Goal: Task Accomplishment & Management: Manage account settings

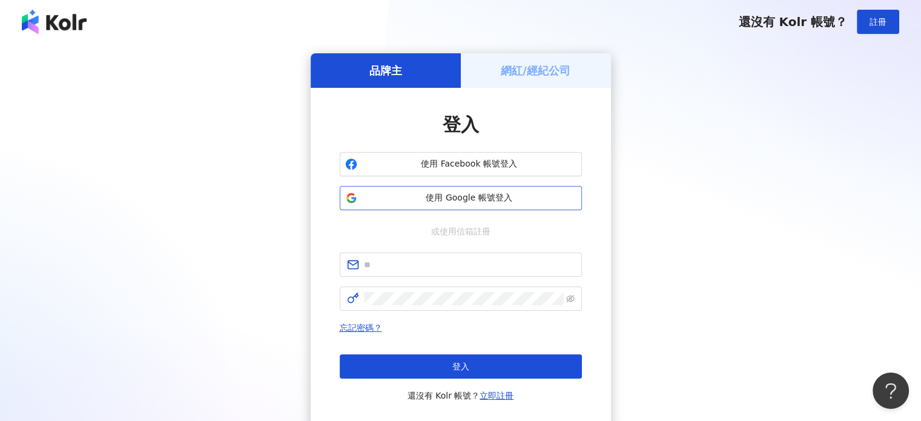
click at [464, 208] on button "使用 Google 帳號登入" at bounding box center [461, 198] width 242 height 24
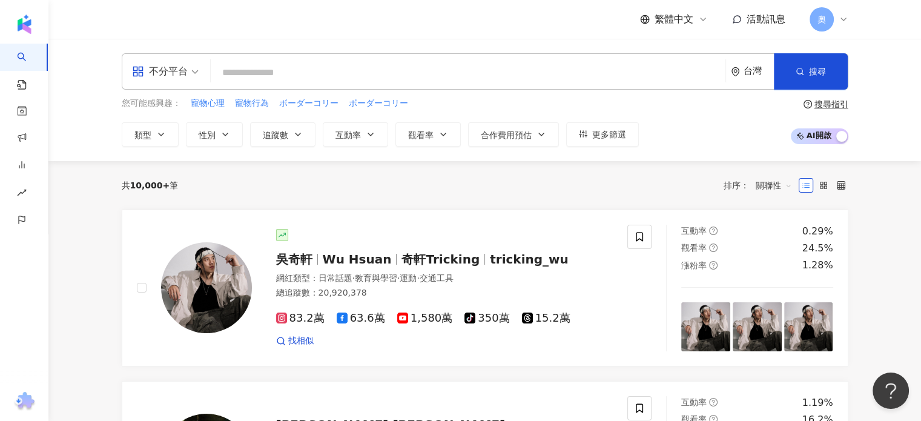
drag, startPoint x: 589, startPoint y: 101, endPoint x: 465, endPoint y: 80, distance: 125.3
click at [589, 101] on div "您可能感興趣： 寵物心理 寵物行為 ボーダーコリー ボーダーコリー" at bounding box center [380, 103] width 517 height 13
click at [168, 76] on div "不分平台" at bounding box center [160, 71] width 56 height 19
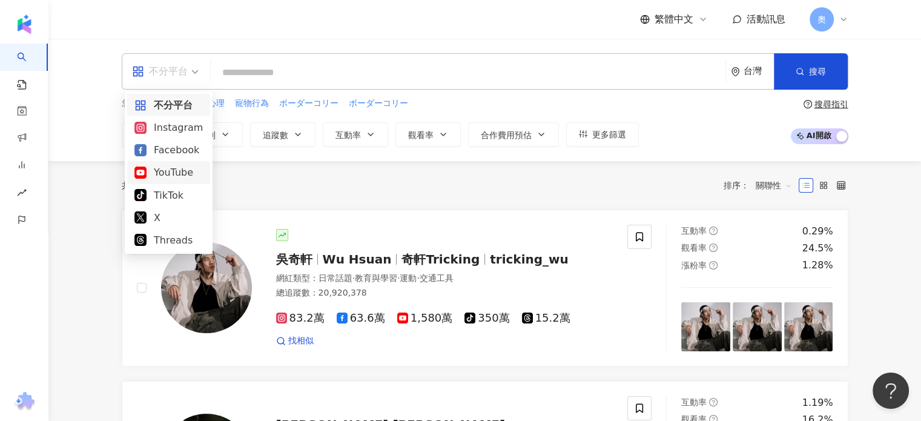
click at [173, 179] on div "YouTube" at bounding box center [168, 172] width 68 height 15
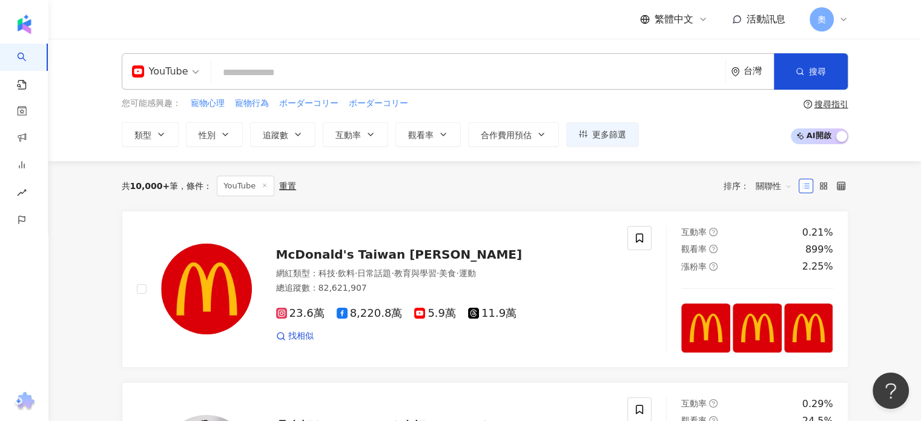
click at [381, 62] on input "search" at bounding box center [468, 72] width 504 height 23
type input "*"
click at [348, 81] on input "search" at bounding box center [468, 72] width 504 height 23
click at [381, 89] on div "YouTube 台灣 搜尋 keyword 搜尋名稱、敘述、貼文含有關鍵字 “ ] ” 的網紅" at bounding box center [485, 71] width 727 height 36
click at [385, 81] on input "search" at bounding box center [468, 72] width 504 height 23
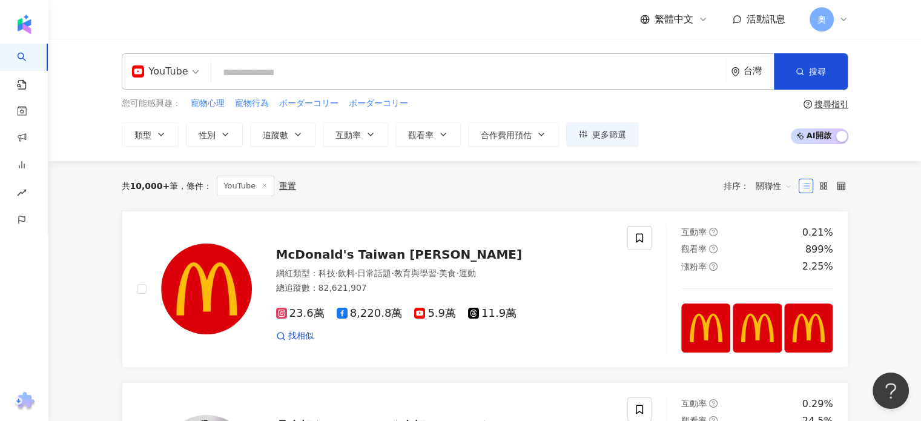
click at [842, 26] on div "奧" at bounding box center [829, 19] width 39 height 24
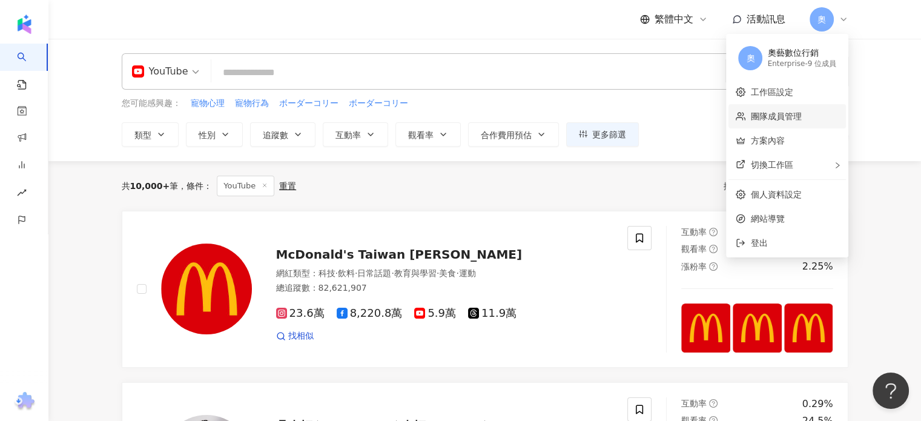
click at [793, 111] on link "團隊成員管理" at bounding box center [775, 116] width 51 height 10
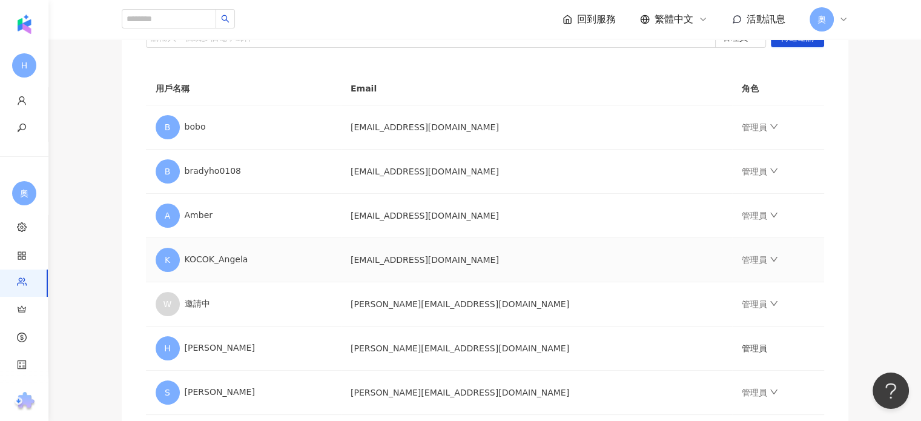
scroll to position [182, 0]
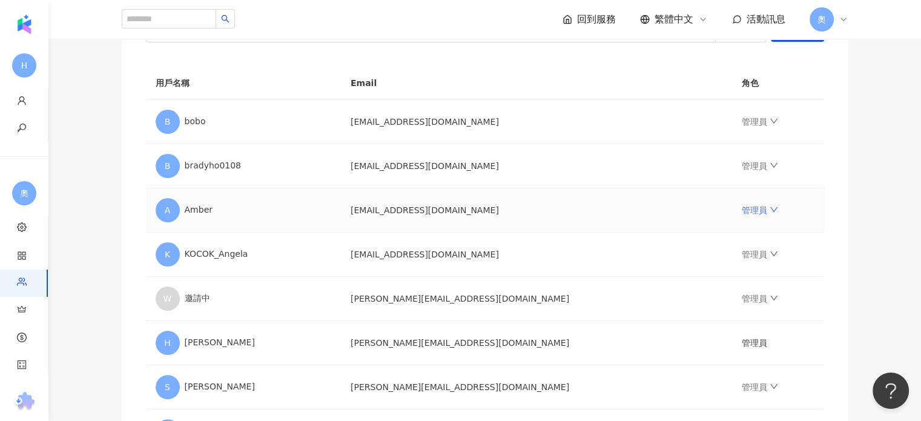
click at [742, 208] on link "管理員" at bounding box center [760, 210] width 36 height 10
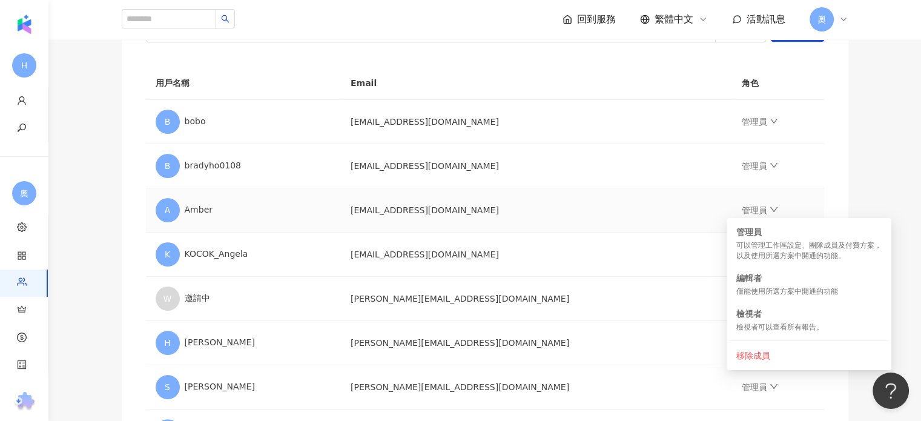
click at [450, 207] on td "[EMAIL_ADDRESS][DOMAIN_NAME]" at bounding box center [536, 210] width 391 height 44
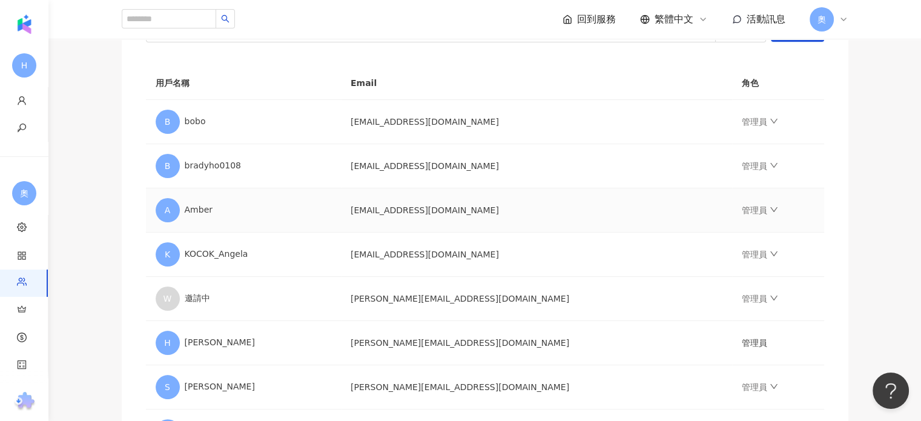
click at [541, 208] on td "[EMAIL_ADDRESS][DOMAIN_NAME]" at bounding box center [536, 210] width 391 height 44
click at [770, 208] on icon "down" at bounding box center [773, 209] width 7 height 5
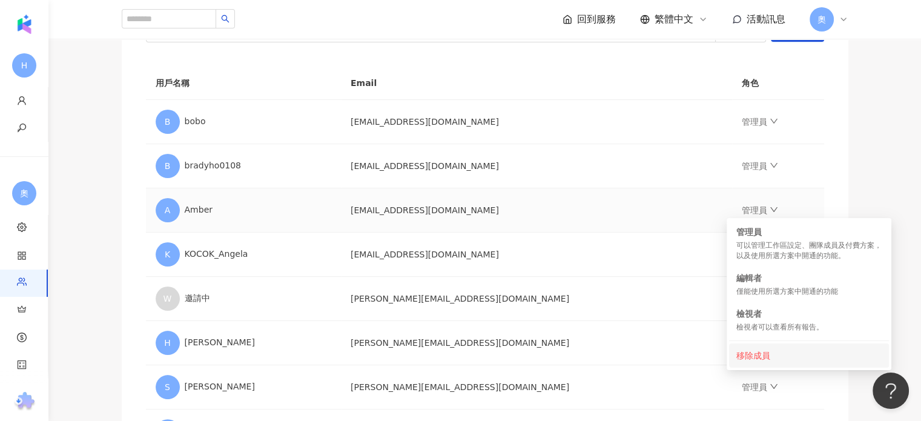
click at [752, 353] on div "移除成員" at bounding box center [808, 355] width 145 height 13
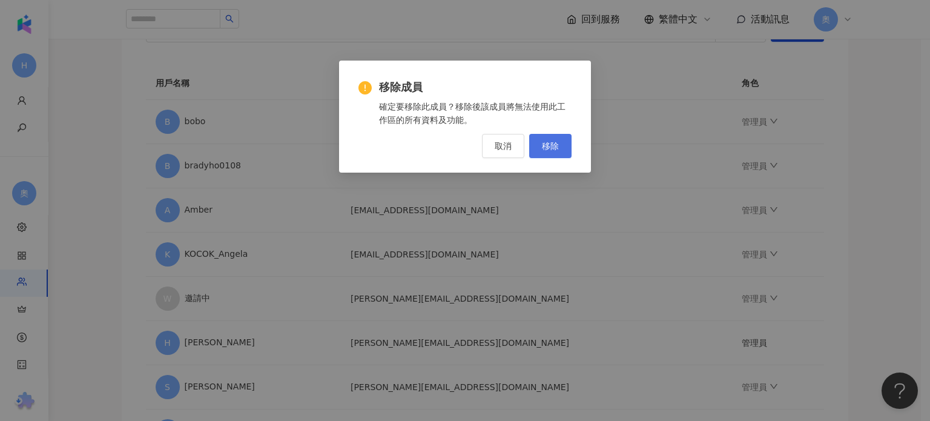
click at [564, 150] on button "移除" at bounding box center [550, 146] width 42 height 24
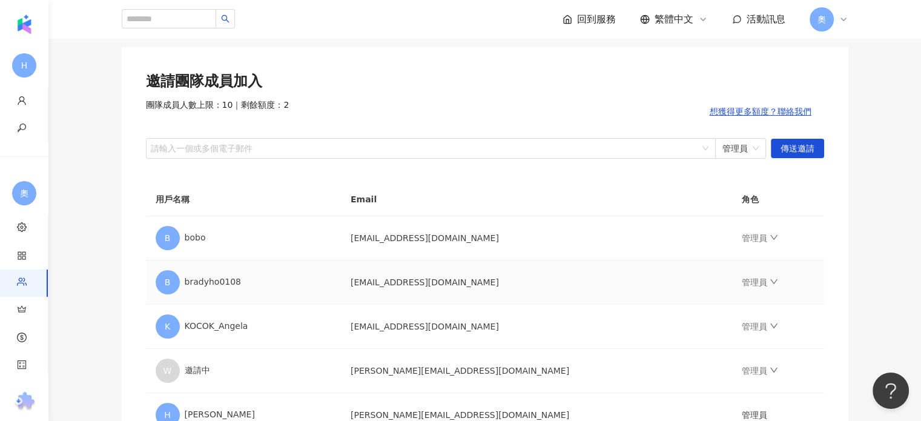
scroll to position [61, 0]
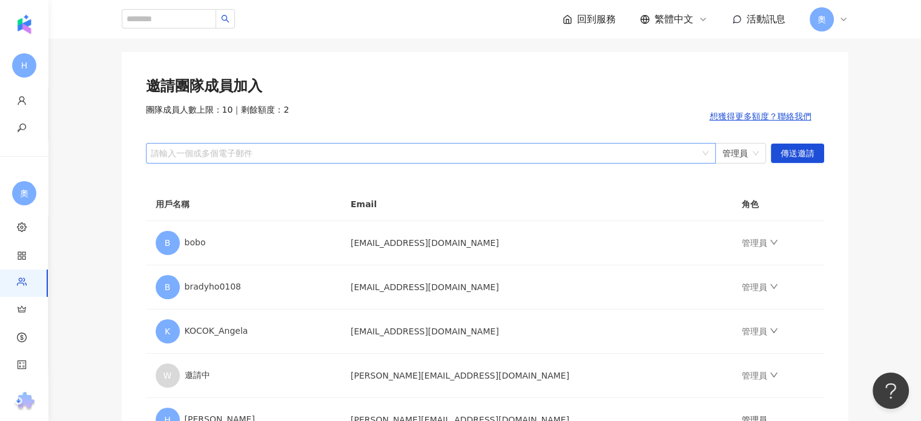
click at [271, 165] on div "邀請團隊成員加入 團隊成員人數上限：10 ｜ 剩餘額度：2 想獲得更多額度？聯絡我們 請輸入一個或多個電子郵件 管理員 傳送邀請 用戶名稱 Email 角色 …" at bounding box center [485, 325] width 727 height 547
click at [275, 154] on div at bounding box center [424, 152] width 552 height 9
paste input "**********"
type input "**********"
drag, startPoint x: 446, startPoint y: 159, endPoint x: -144, endPoint y: 175, distance: 589.4
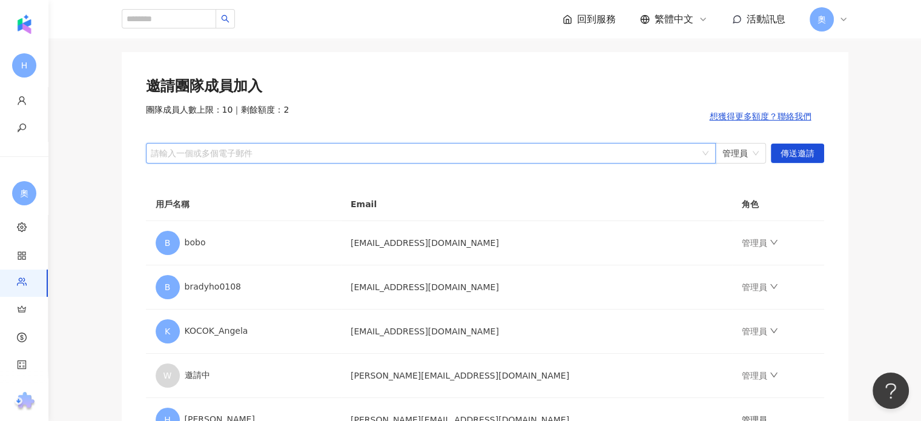
click at [0, 175] on html "H 個人資料 修改密碼 奧 工作區設定 應用程式設定 團隊成員管理 方案內容 交易紀錄 口碑價值測算 回到服務 繁體中文 活動訊息 奧 團隊成員管理 邀請團隊…" at bounding box center [460, 149] width 921 height 421
click at [275, 148] on div at bounding box center [424, 152] width 552 height 9
paste input "**********"
type input "**********"
click at [804, 157] on span "傳送邀請" at bounding box center [798, 153] width 34 height 19
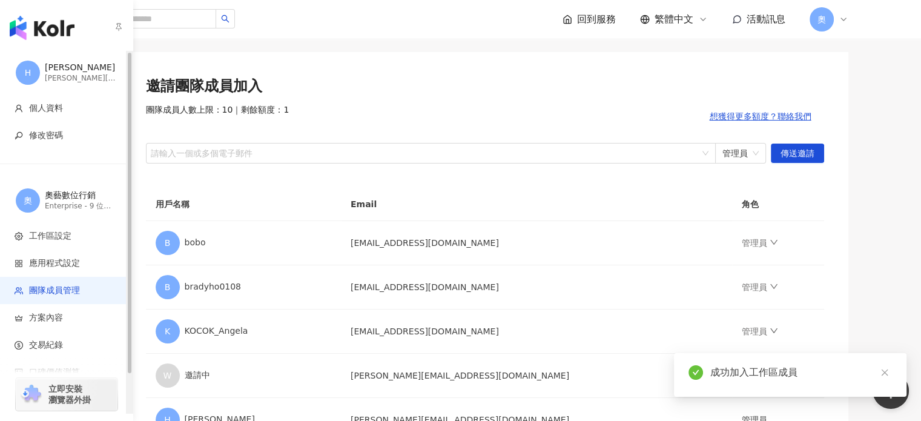
click at [47, 16] on img "button" at bounding box center [42, 28] width 65 height 24
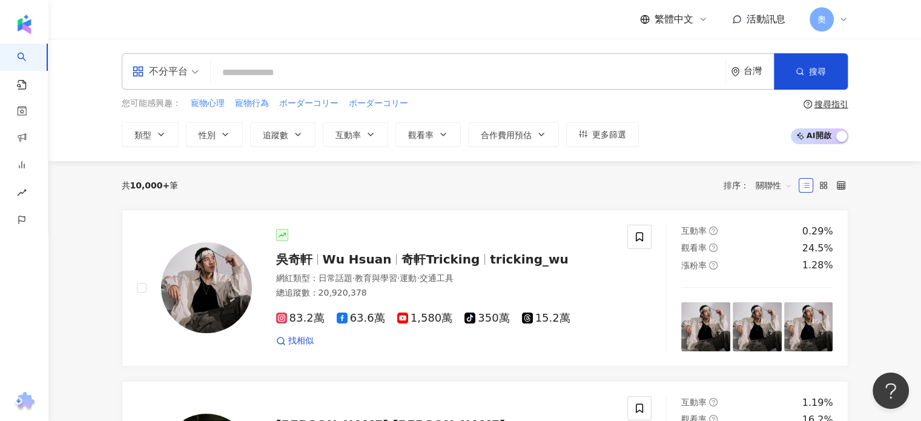
click at [839, 19] on icon at bounding box center [844, 20] width 10 height 10
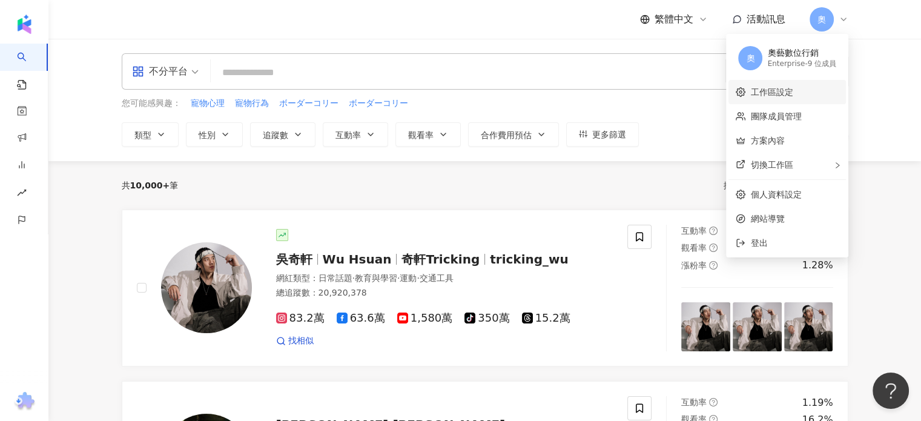
click at [793, 97] on link "工作區設定" at bounding box center [771, 92] width 42 height 10
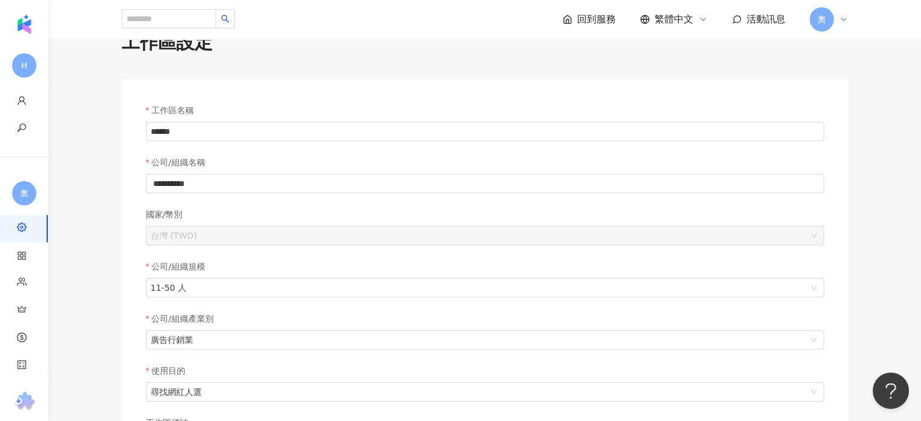
scroll to position [61, 0]
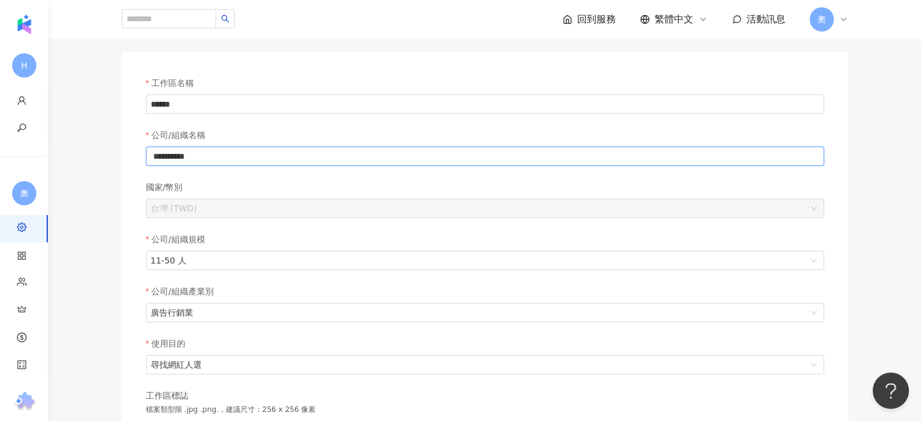
drag, startPoint x: 245, startPoint y: 157, endPoint x: 159, endPoint y: 162, distance: 85.5
click at [159, 162] on input "**********" at bounding box center [485, 156] width 678 height 19
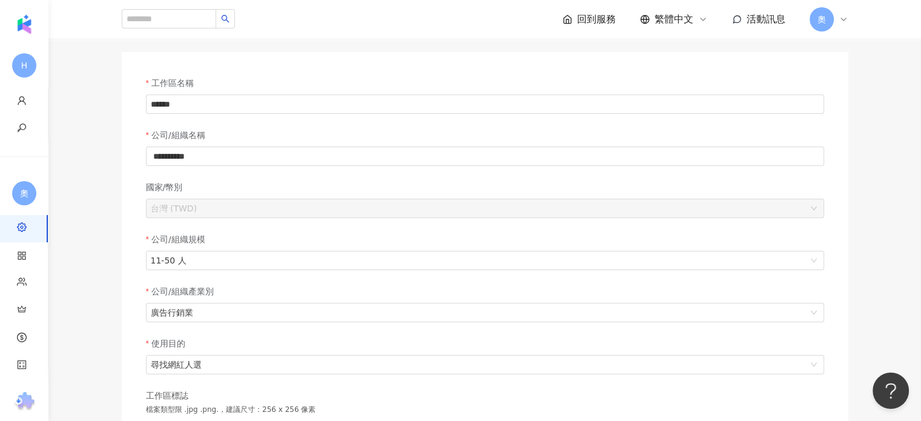
click at [280, 181] on div "國家/幣別" at bounding box center [485, 189] width 678 height 18
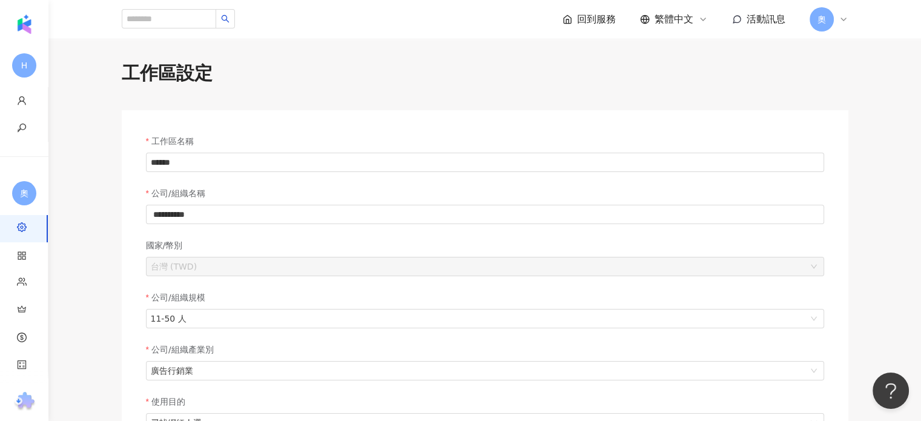
scroll to position [0, 0]
click at [832, 26] on div "奧" at bounding box center [829, 19] width 39 height 24
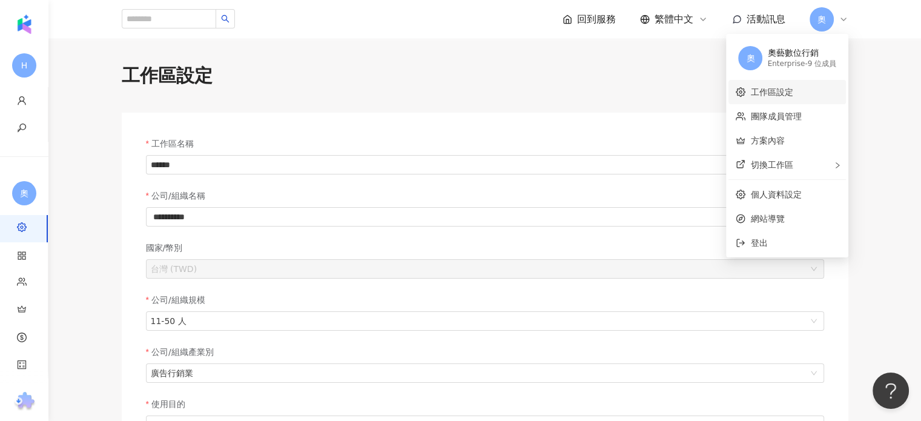
click at [793, 87] on link "工作區設定" at bounding box center [771, 92] width 42 height 10
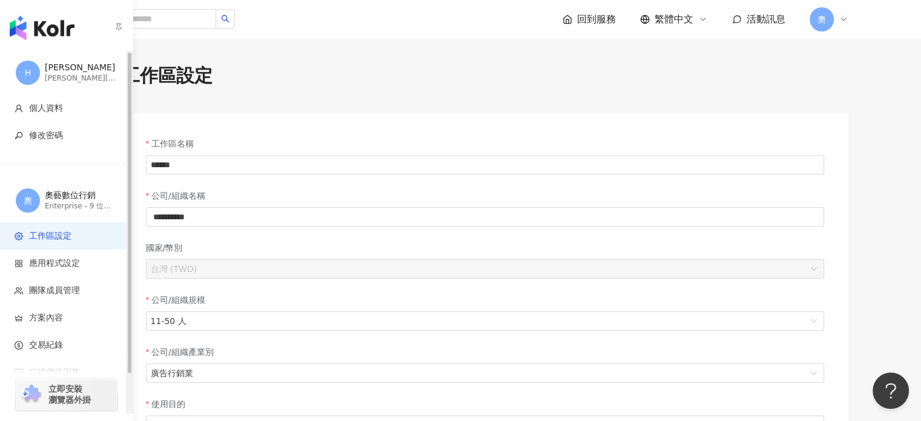
click at [37, 234] on span "工作區設定" at bounding box center [50, 236] width 42 height 12
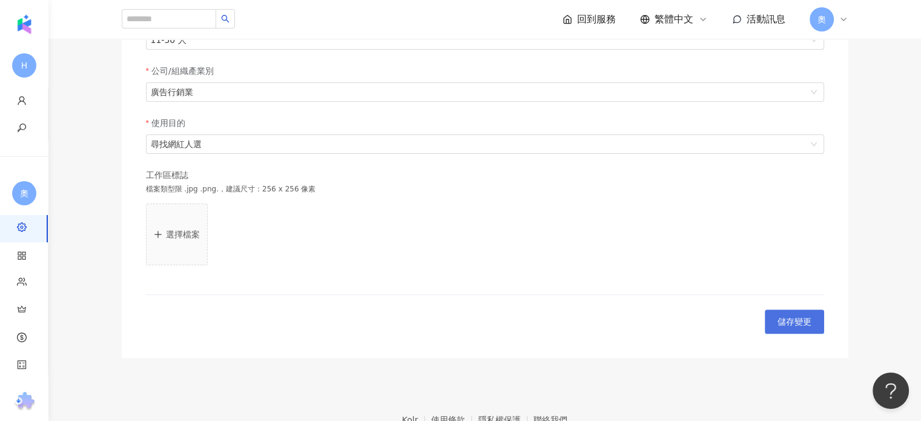
scroll to position [354, 0]
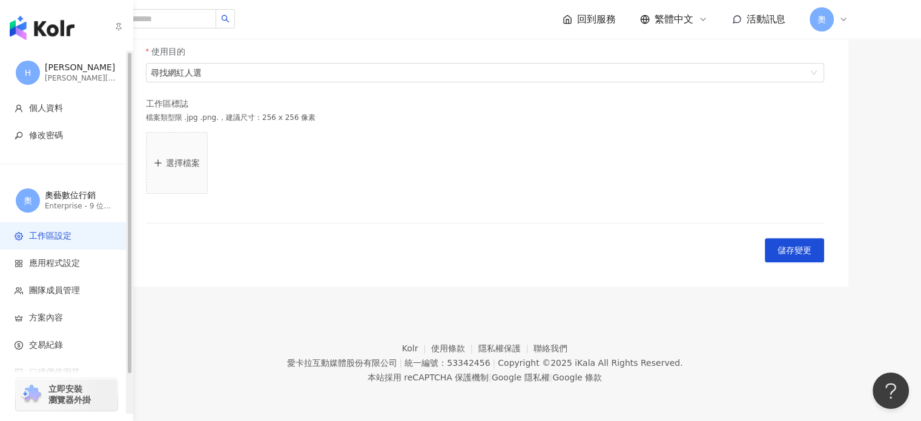
click at [53, 74] on div "[PERSON_NAME][EMAIL_ADDRESS][DOMAIN_NAME]" at bounding box center [81, 78] width 73 height 10
click at [69, 271] on li "應用程式設定" at bounding box center [66, 262] width 133 height 27
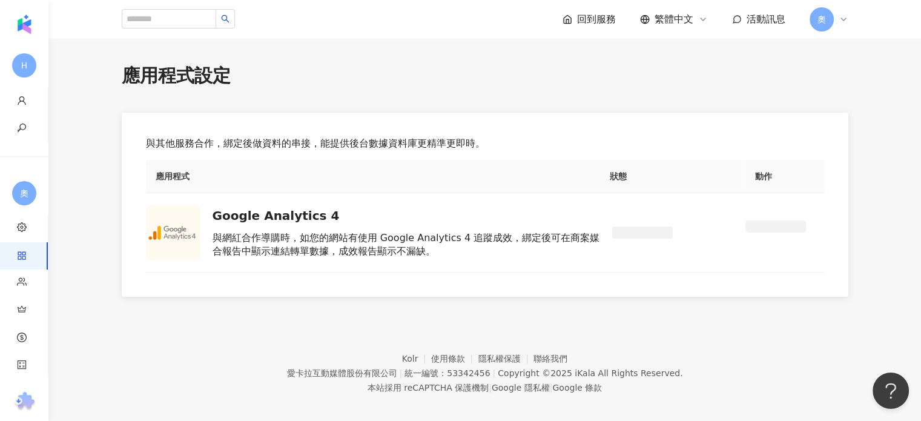
click at [845, 21] on icon at bounding box center [844, 20] width 10 height 10
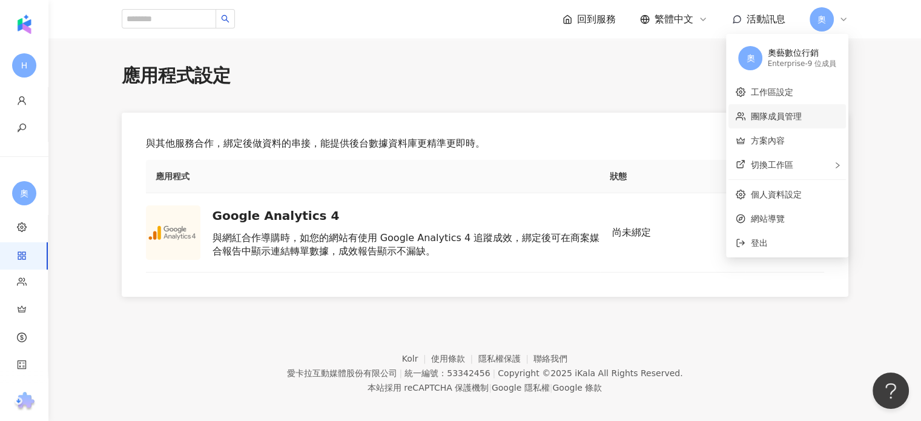
click at [793, 116] on link "團隊成員管理" at bounding box center [775, 116] width 51 height 10
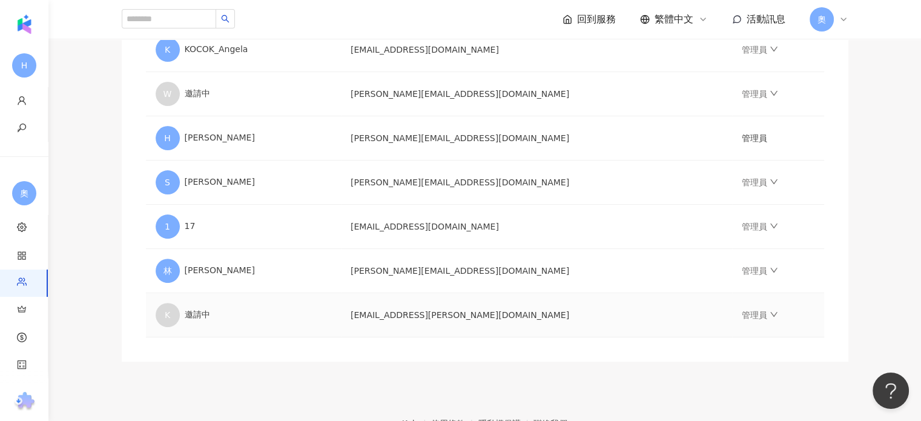
scroll to position [363, 0]
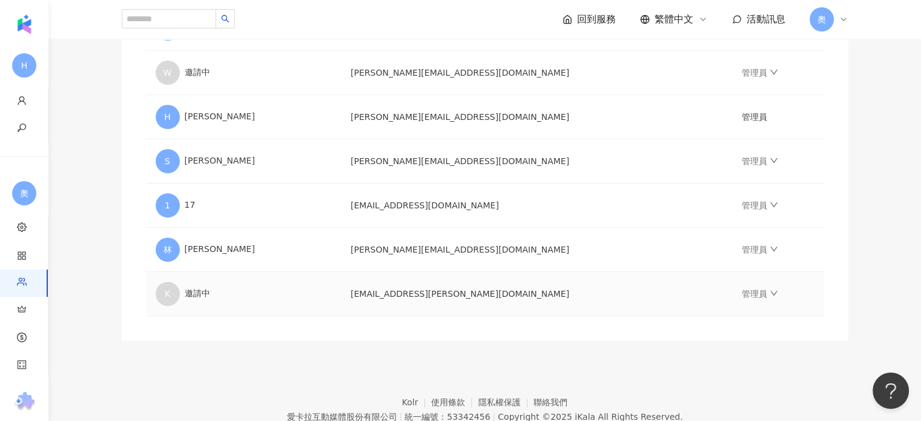
click at [470, 297] on td "[EMAIL_ADDRESS][PERSON_NAME][DOMAIN_NAME]" at bounding box center [536, 294] width 391 height 44
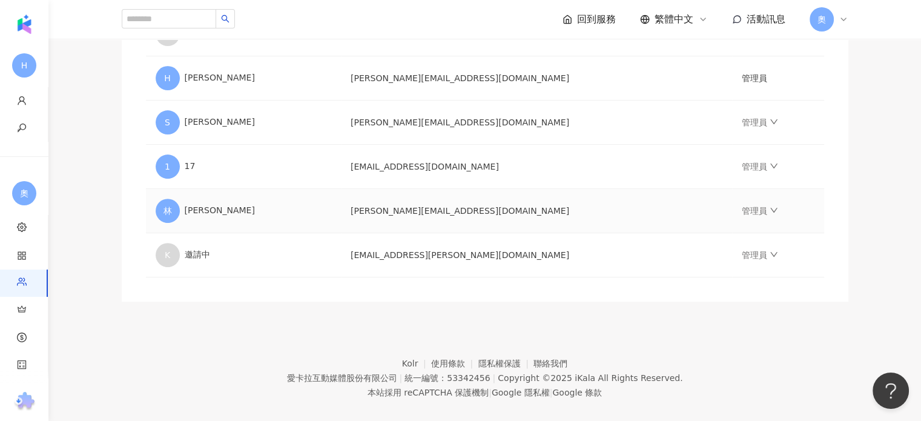
scroll to position [415, 0]
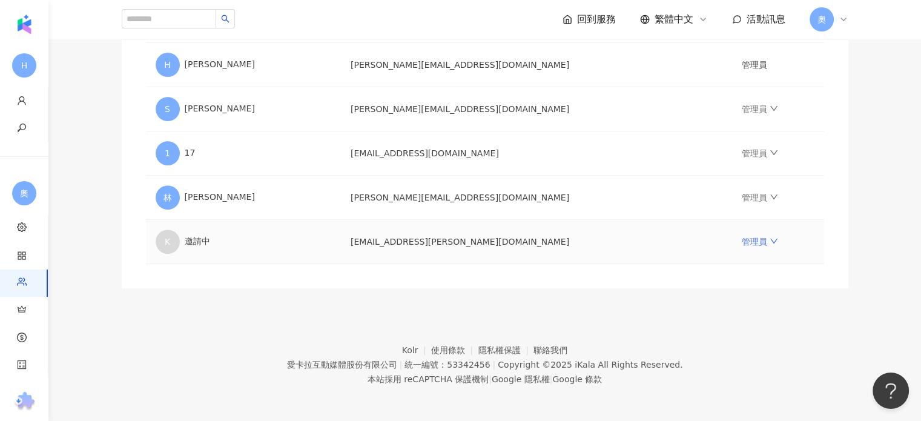
click at [742, 239] on link "管理員" at bounding box center [760, 242] width 36 height 10
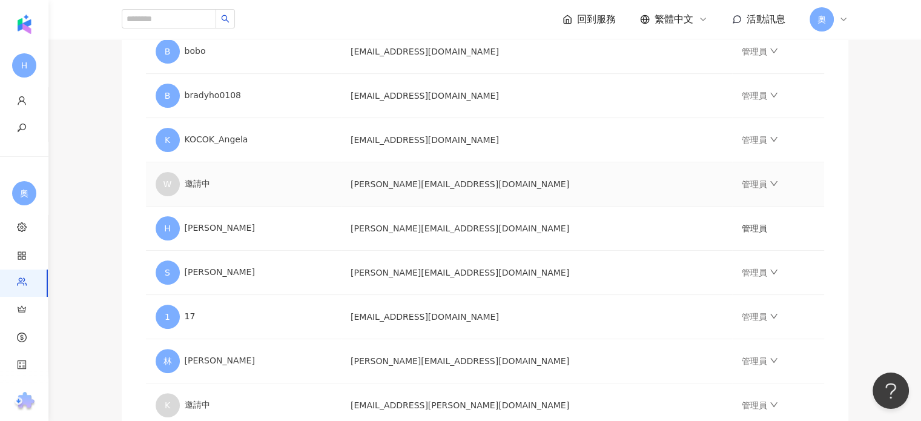
scroll to position [173, 0]
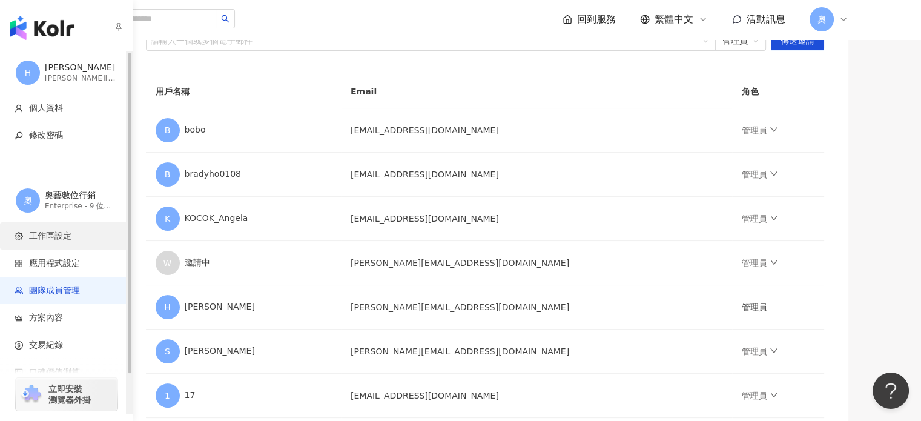
click at [61, 227] on li "工作區設定" at bounding box center [66, 235] width 133 height 27
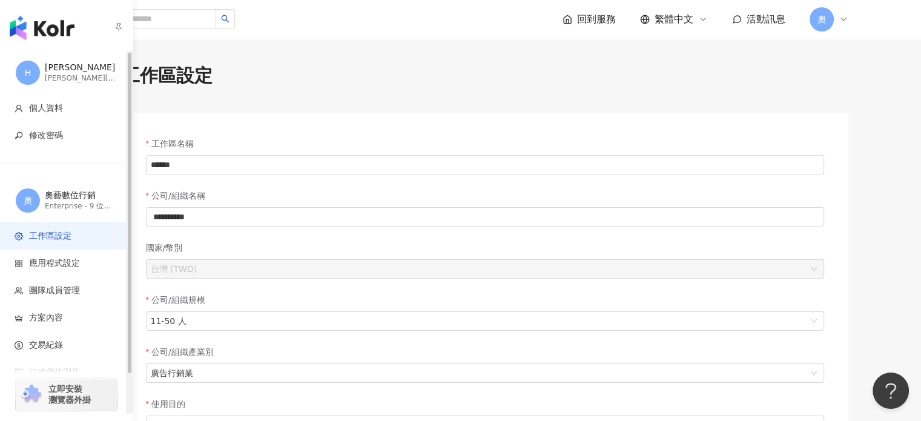
click at [18, 74] on span "H" at bounding box center [28, 73] width 24 height 24
click at [68, 38] on img "button" at bounding box center [42, 28] width 65 height 24
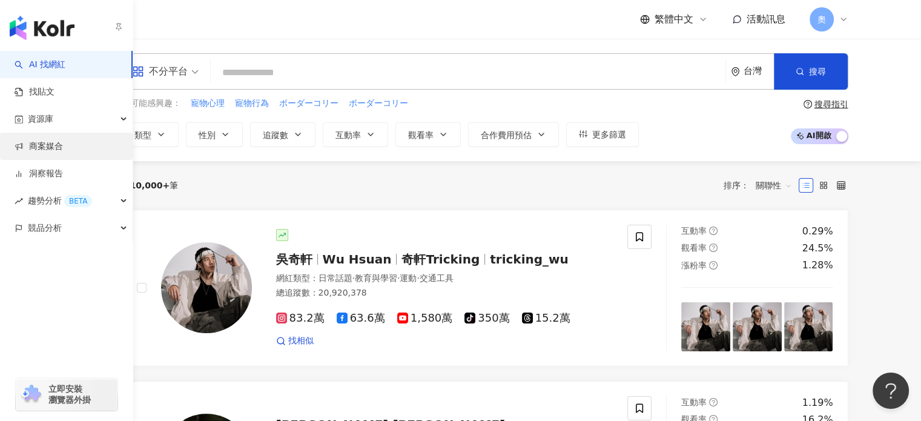
click at [63, 153] on link "商案媒合" at bounding box center [39, 146] width 48 height 12
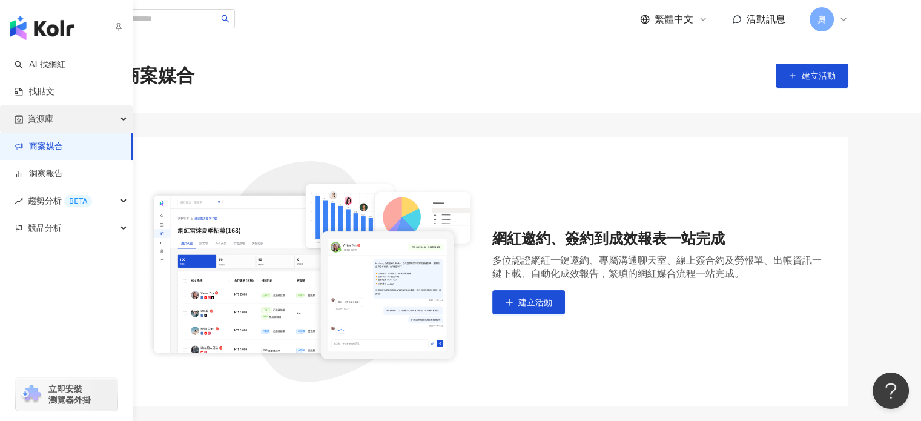
click at [47, 116] on span "資源庫" at bounding box center [40, 118] width 25 height 27
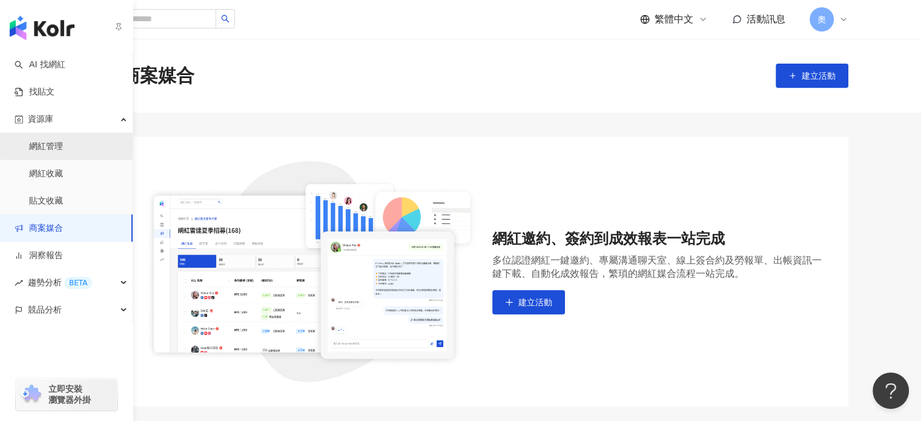
click at [63, 153] on link "網紅管理" at bounding box center [46, 146] width 34 height 12
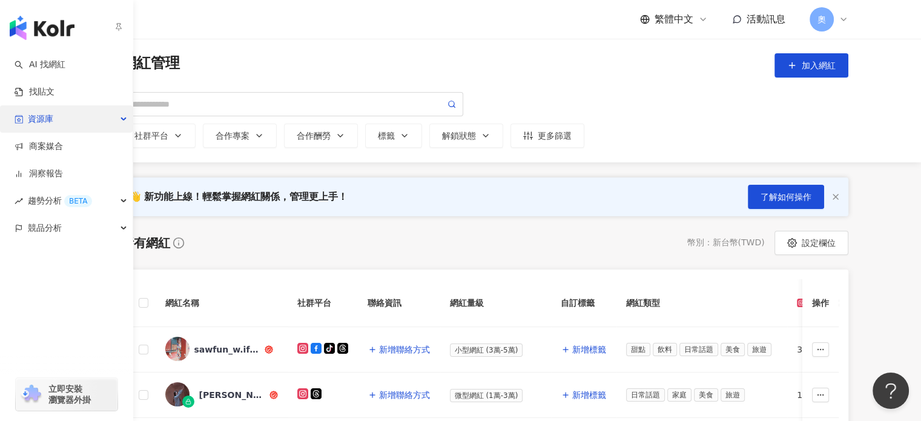
click at [76, 125] on div "資源庫" at bounding box center [66, 118] width 133 height 27
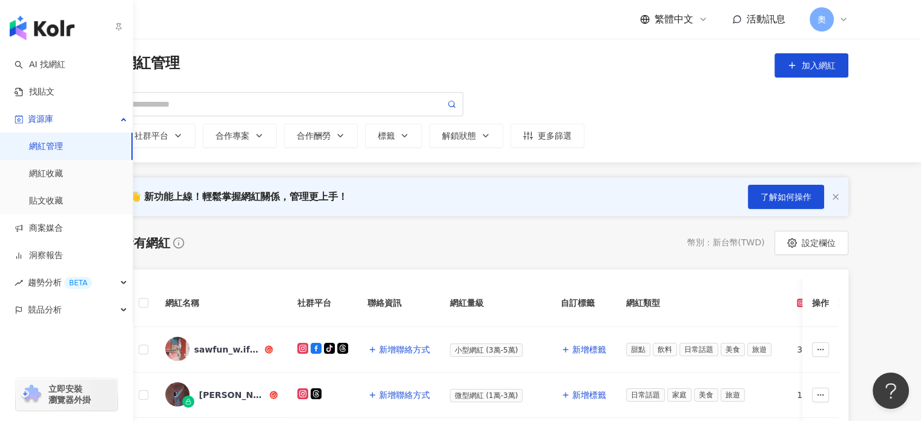
click at [63, 143] on link "網紅管理" at bounding box center [46, 146] width 34 height 12
